Goal: Find specific page/section: Find specific page/section

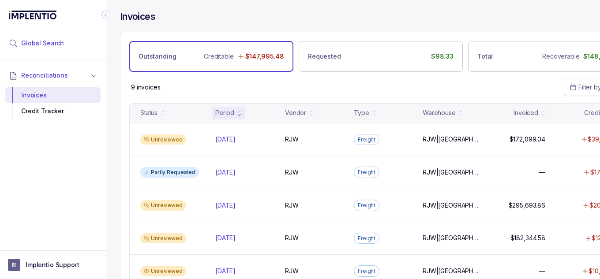
click at [20, 49] on li "Global Search" at bounding box center [52, 43] width 95 height 19
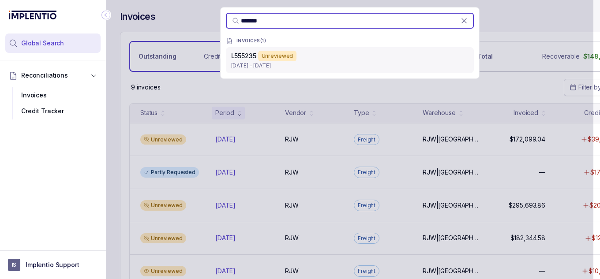
type input "*******"
click at [269, 51] on div "Unreviewed" at bounding box center [277, 56] width 39 height 11
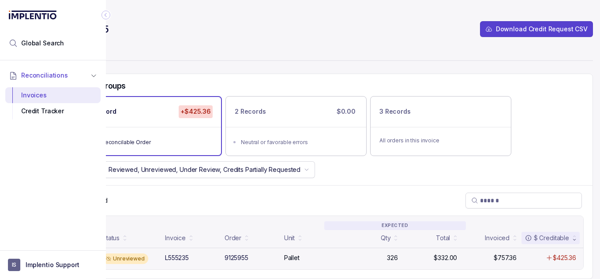
scroll to position [51, 0]
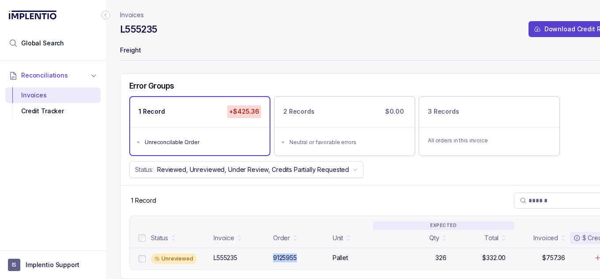
drag, startPoint x: 274, startPoint y: 248, endPoint x: 308, endPoint y: 251, distance: 34.1
click at [308, 254] on div "9125955" at bounding box center [300, 258] width 54 height 9
copy div "9125955"
